Goal: Information Seeking & Learning: Learn about a topic

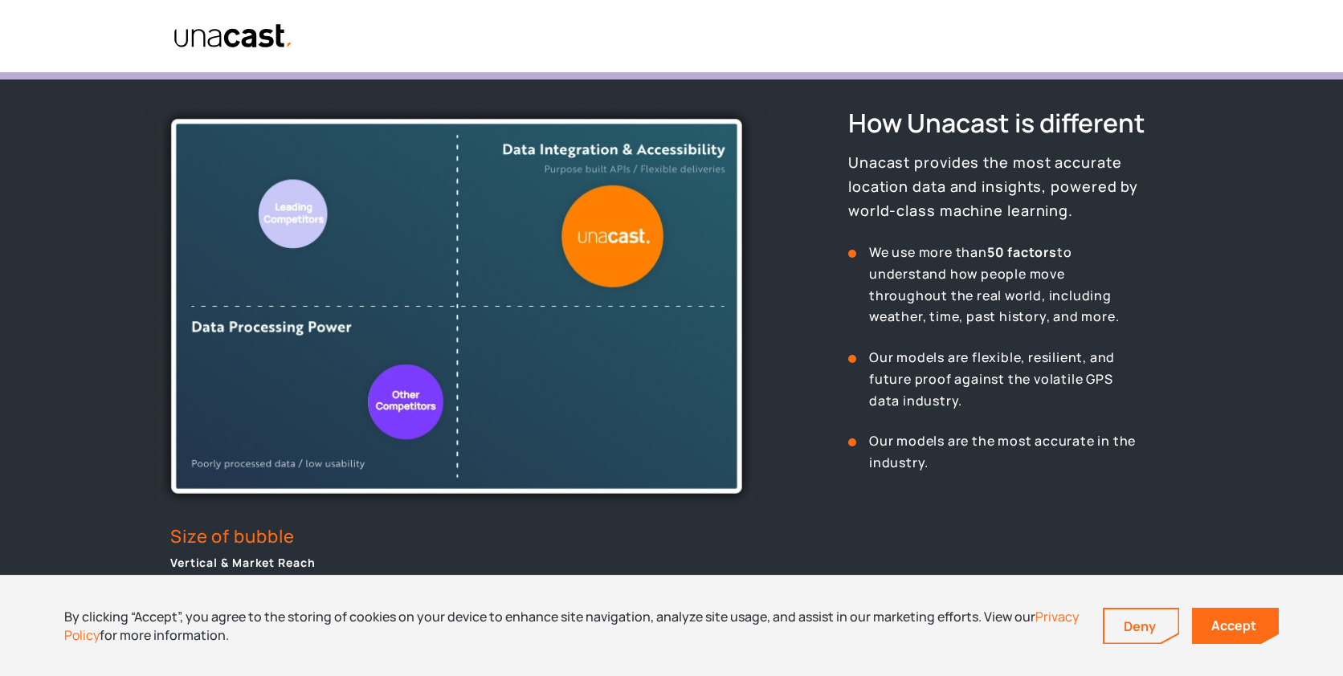
scroll to position [589, 0]
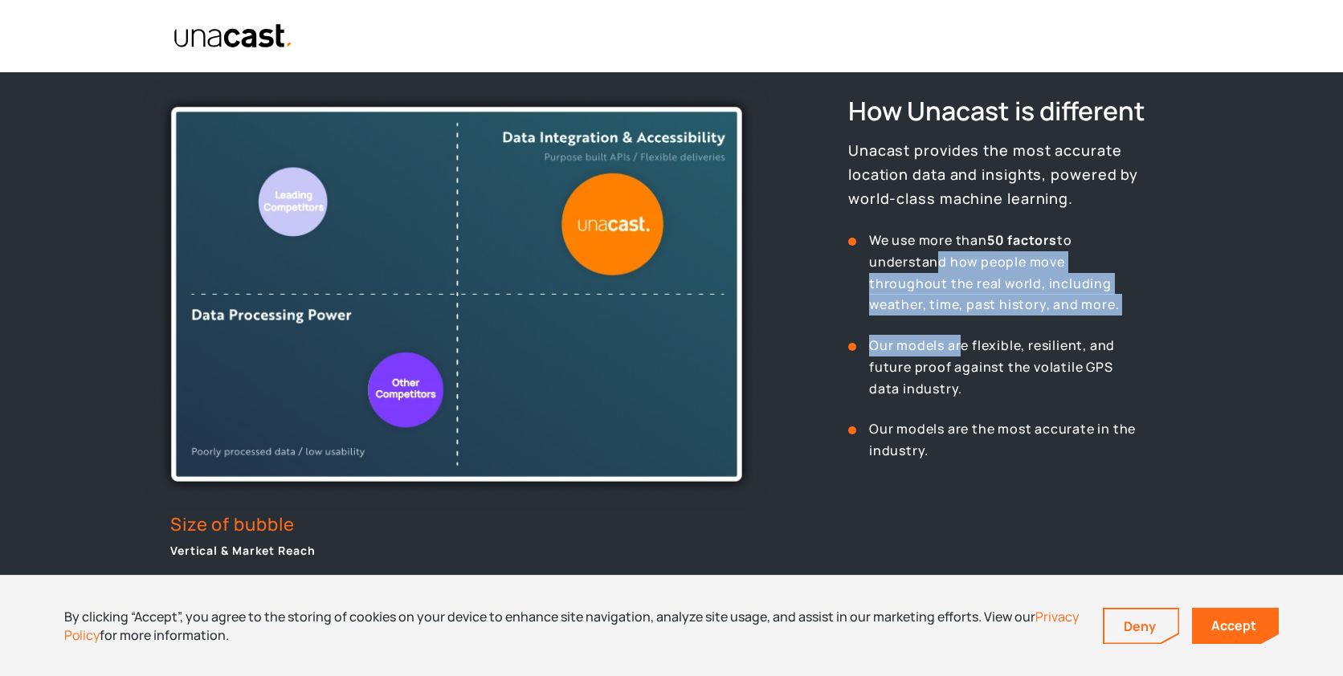
drag, startPoint x: 964, startPoint y: 337, endPoint x: 931, endPoint y: 261, distance: 83.1
click at [931, 261] on div "How Unacast is different Unacast provides the most accurate location data and i…" at bounding box center [1016, 277] width 337 height 369
click at [908, 344] on p "Our models are flexible, resilient, and future proof against the volatile GPS d…" at bounding box center [1011, 367] width 284 height 64
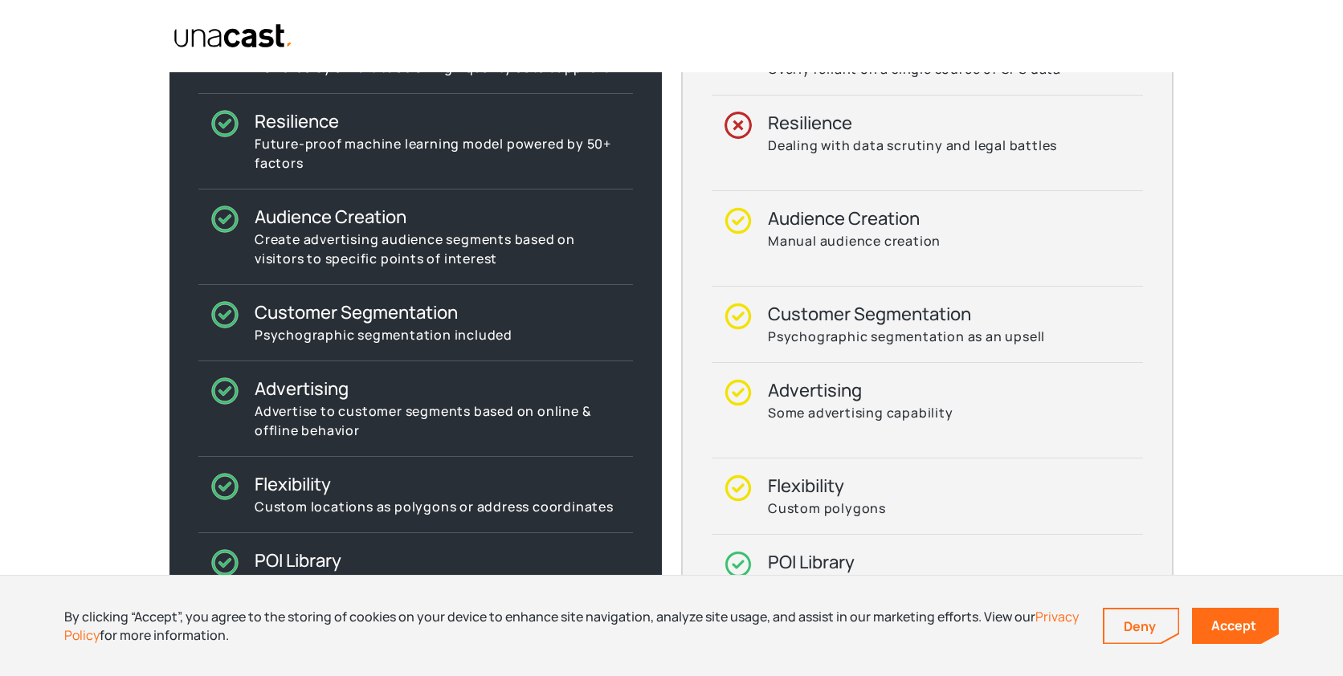
scroll to position [1620, 0]
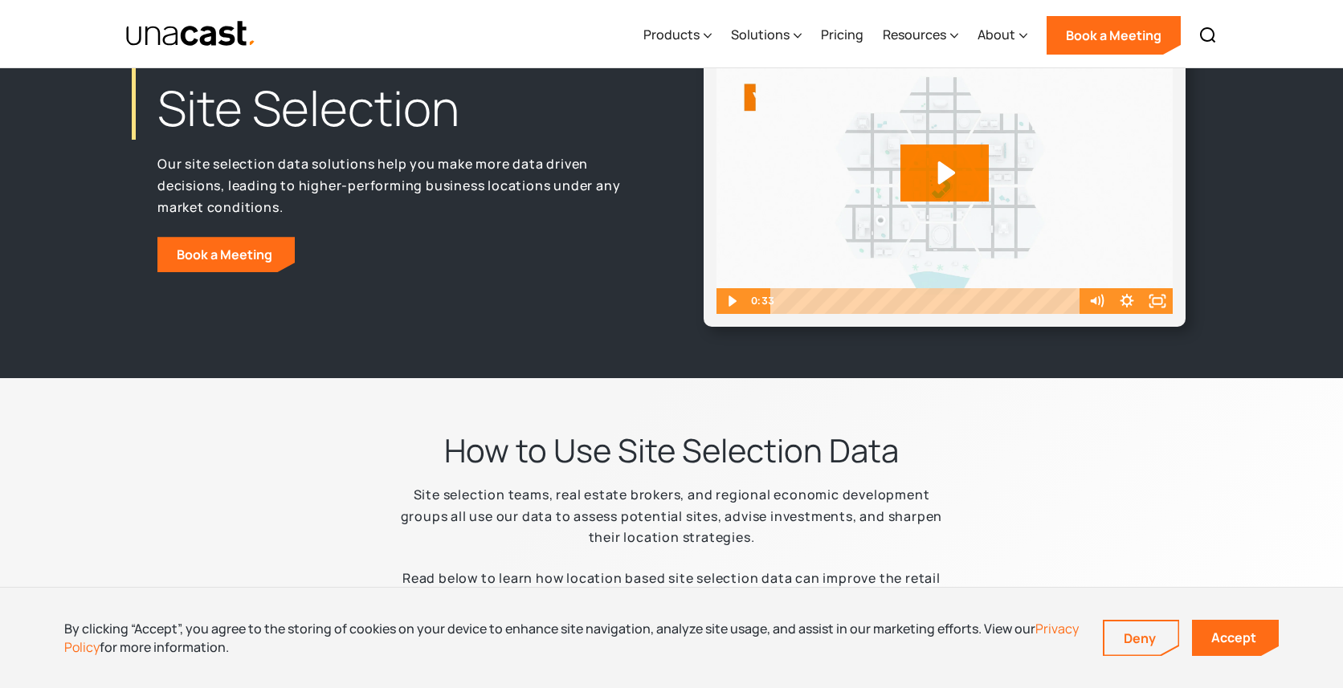
scroll to position [108, 0]
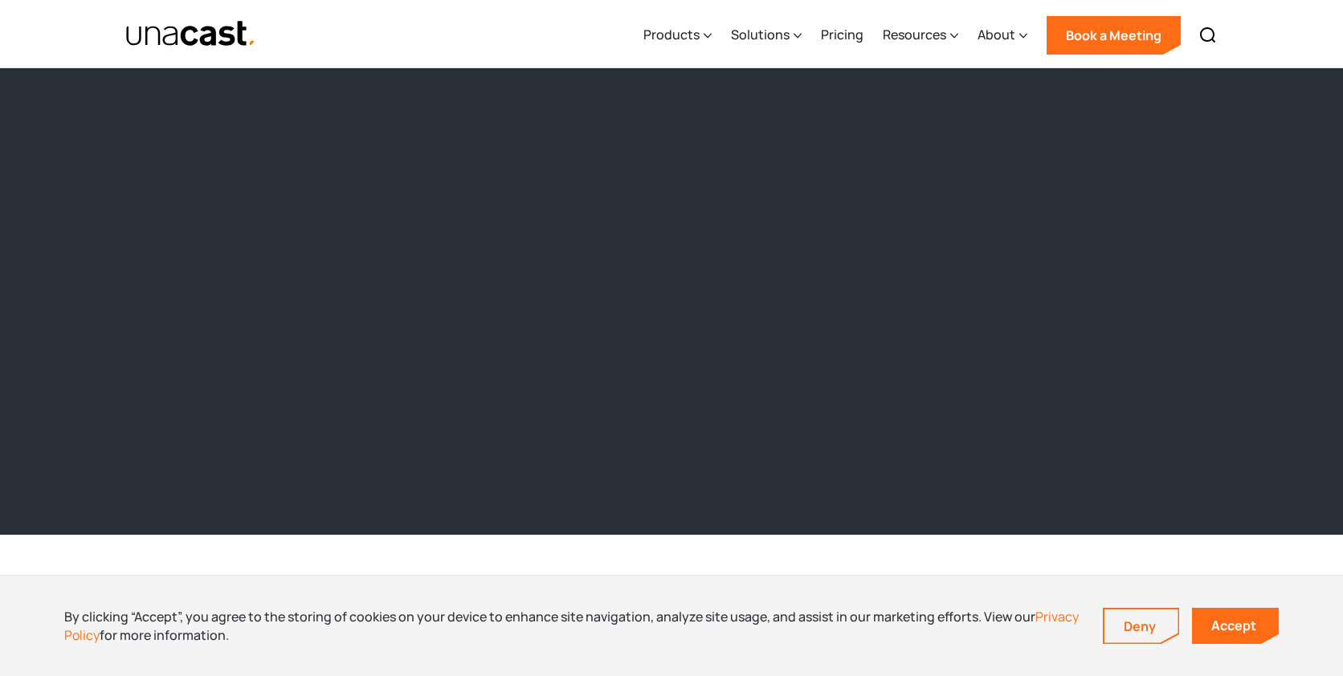
scroll to position [1523, 0]
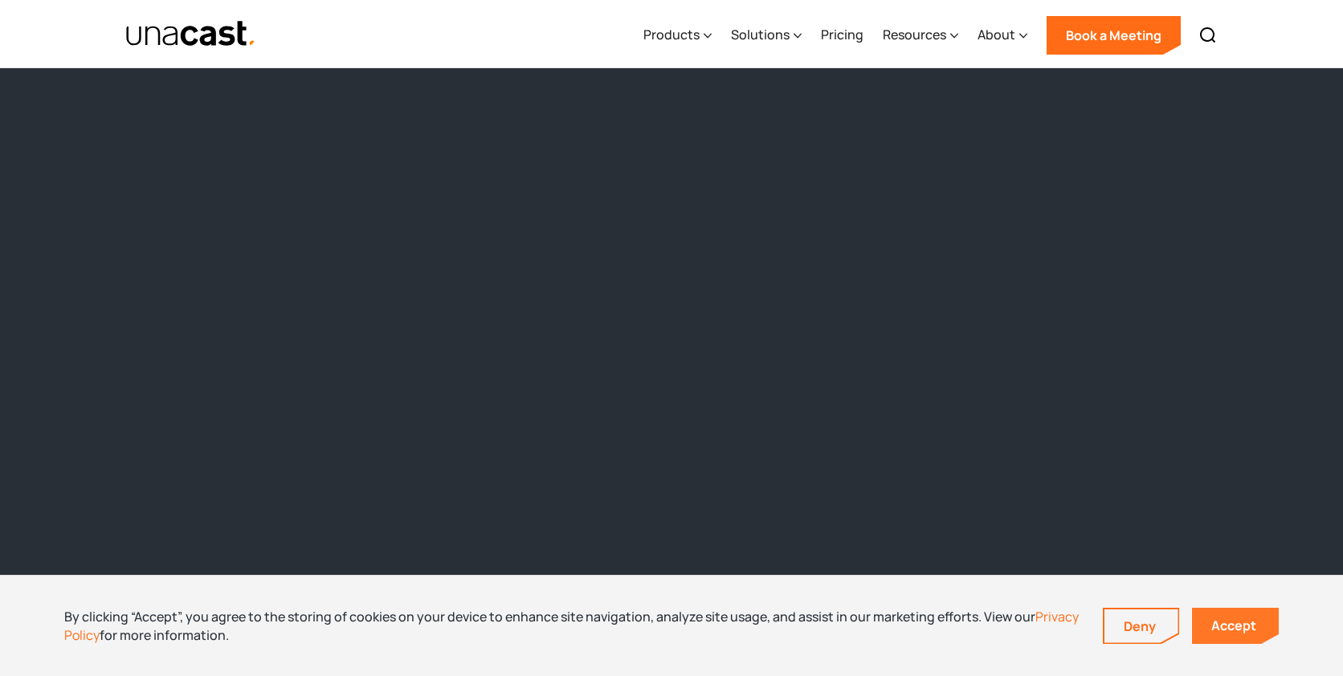
click at [1234, 629] on link "Accept" at bounding box center [1235, 626] width 87 height 36
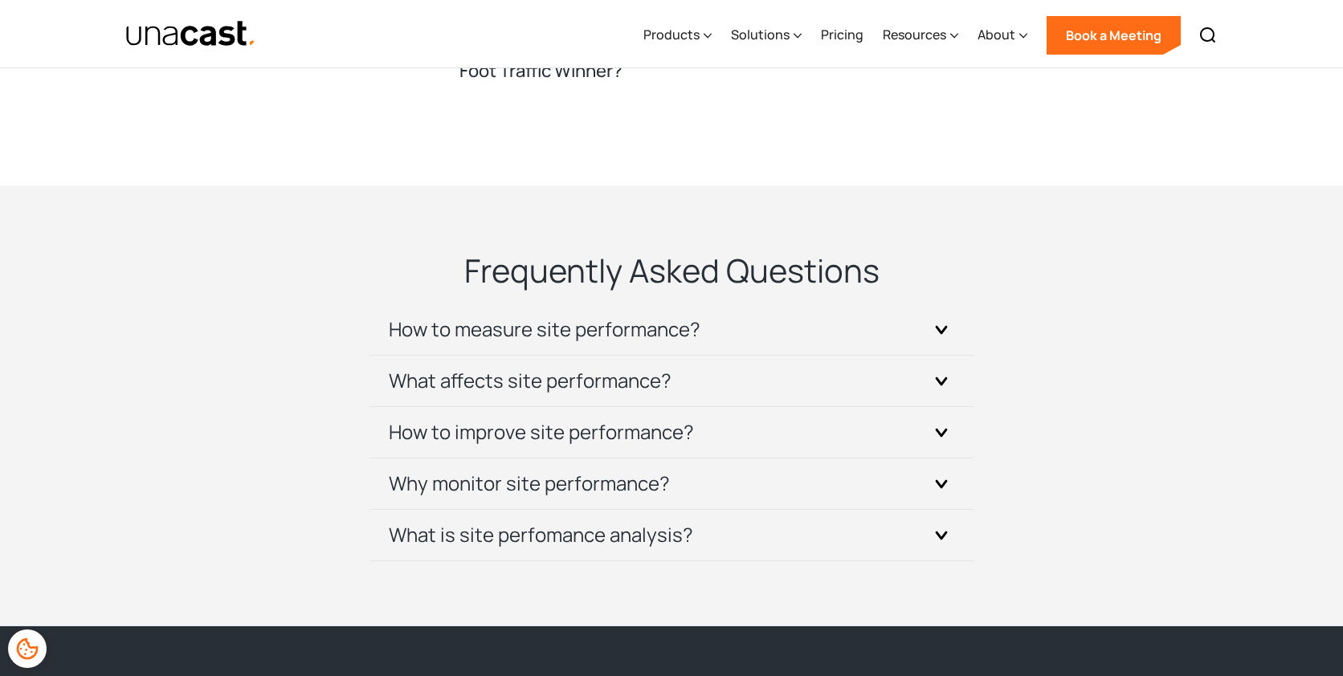
scroll to position [4808, 0]
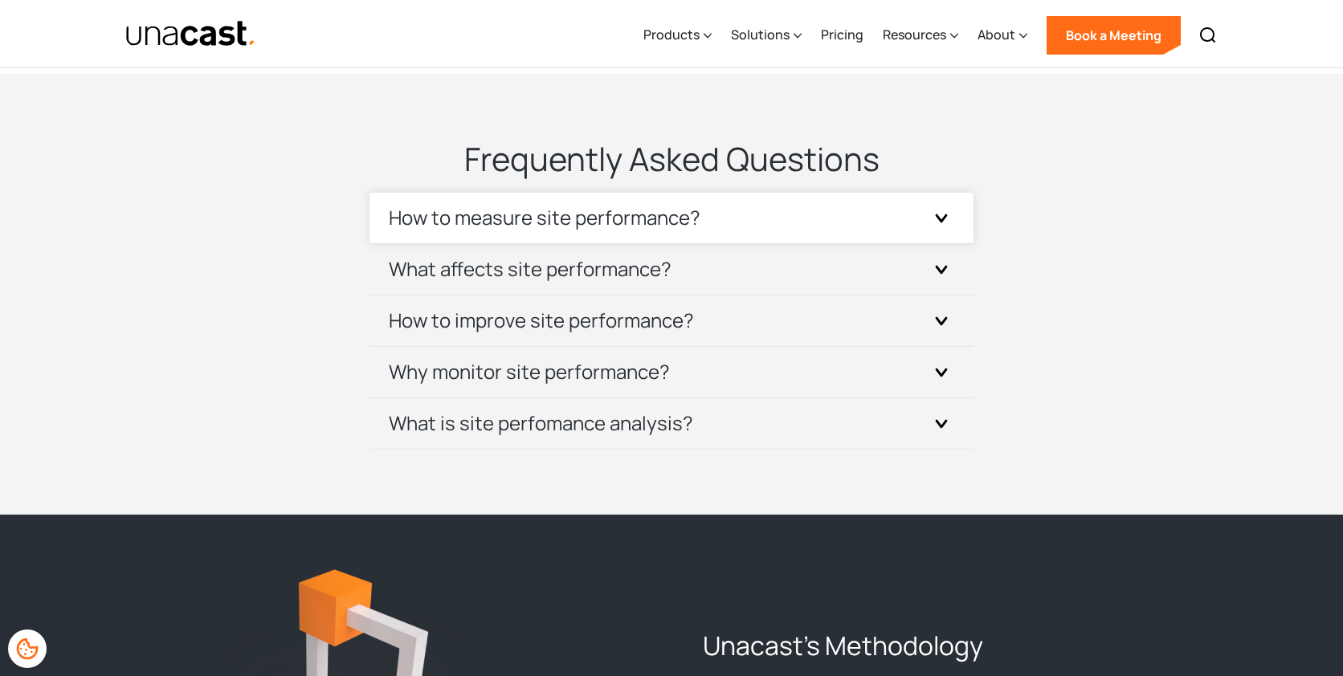
click at [620, 230] on h3 "How to measure site performance?" at bounding box center [545, 218] width 312 height 26
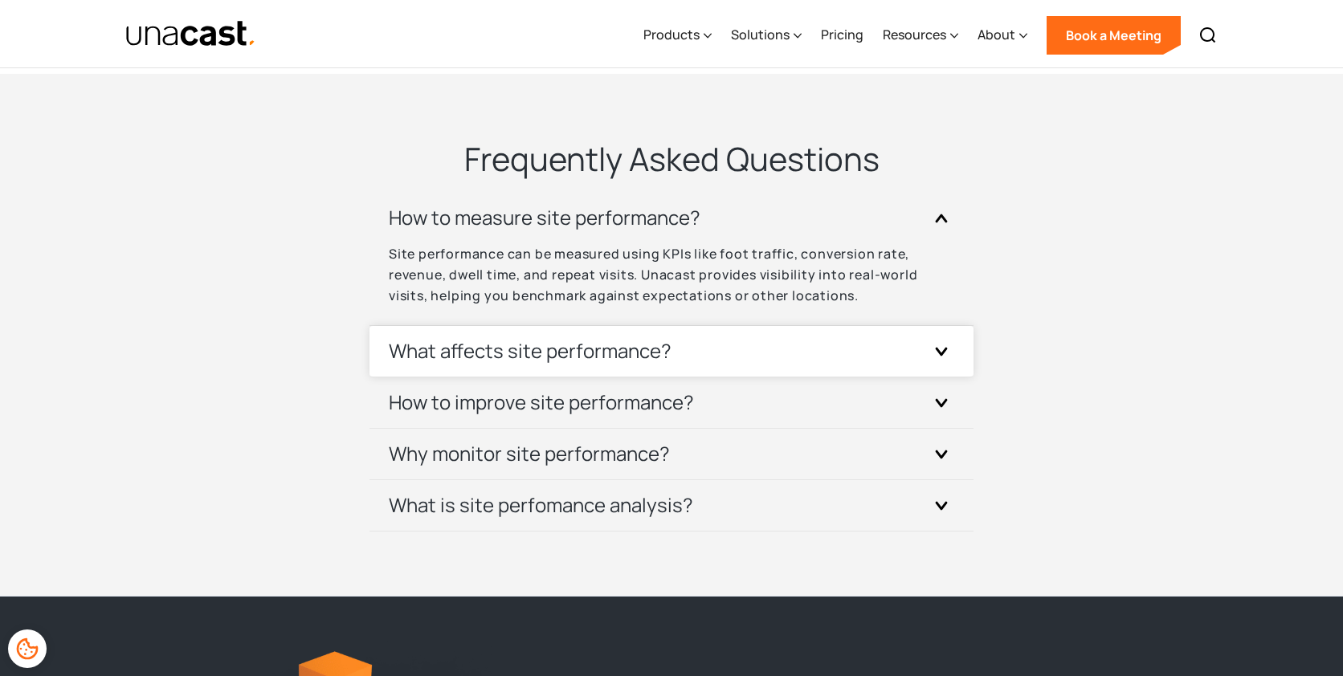
click at [608, 364] on h3 "What affects site performance?" at bounding box center [530, 351] width 283 height 26
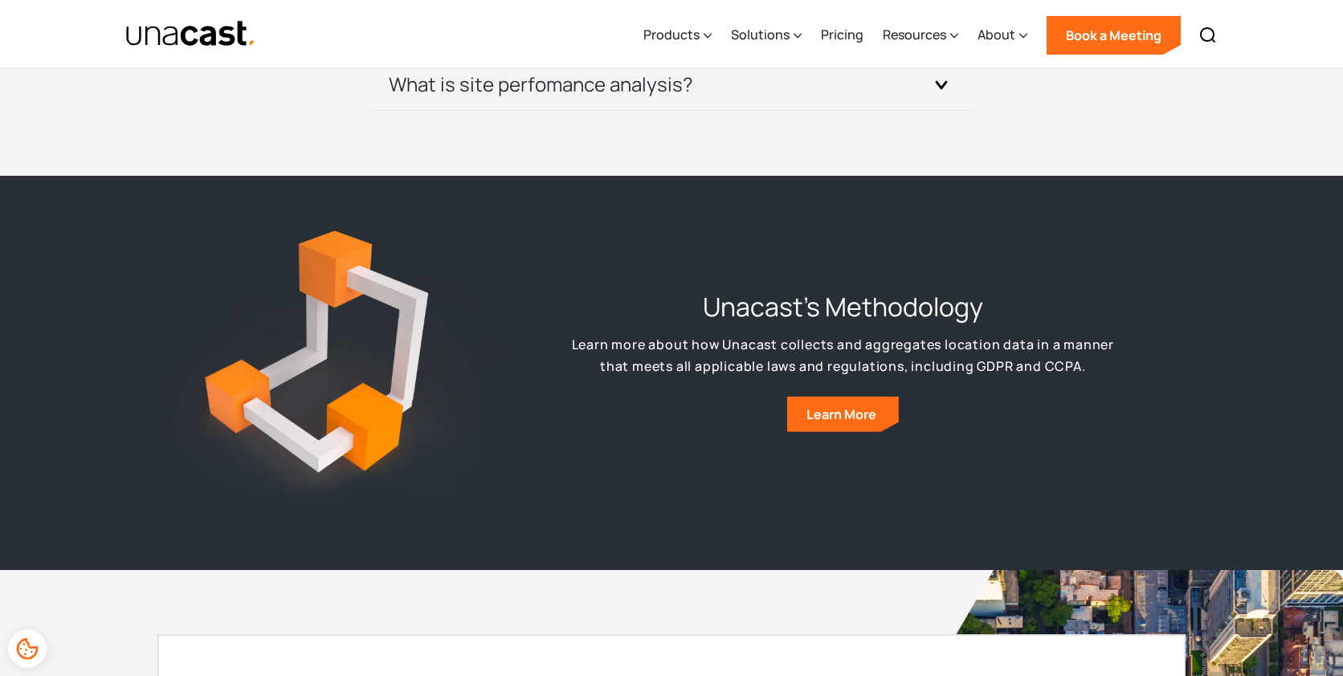
scroll to position [5309, 0]
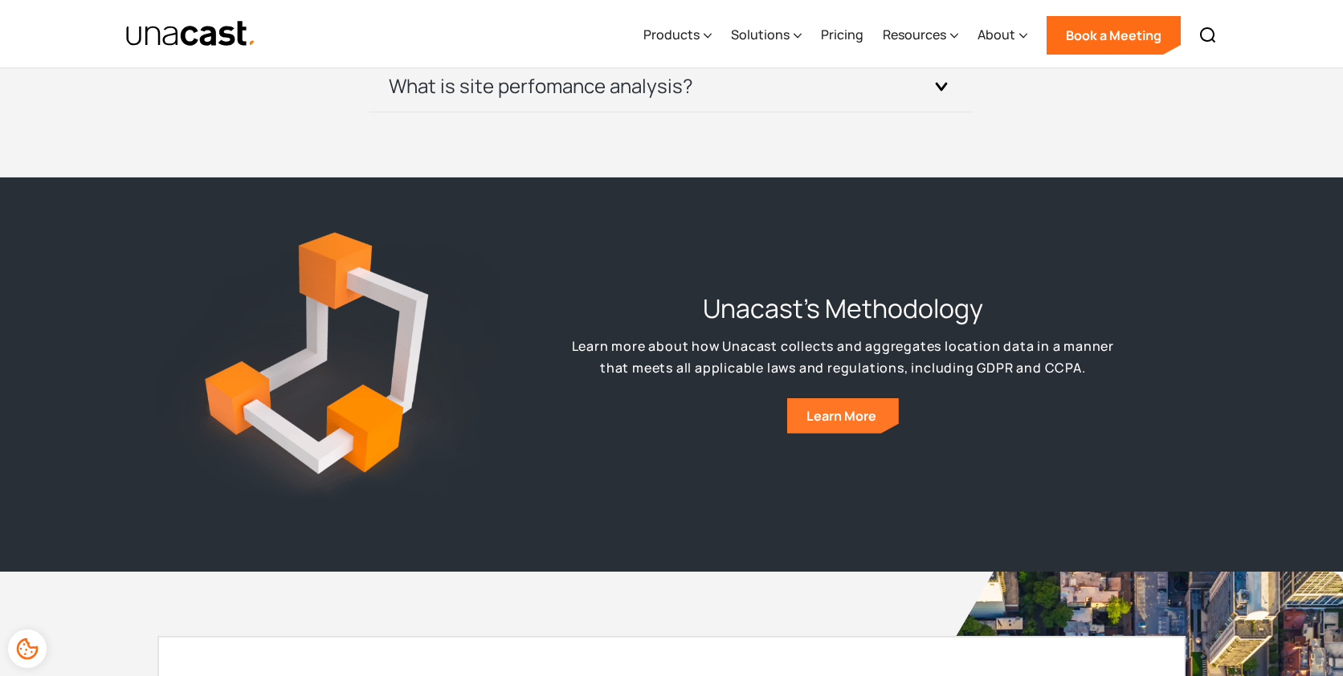
click at [838, 434] on link "Learn More" at bounding box center [843, 415] width 112 height 35
